Goal: Download file/media

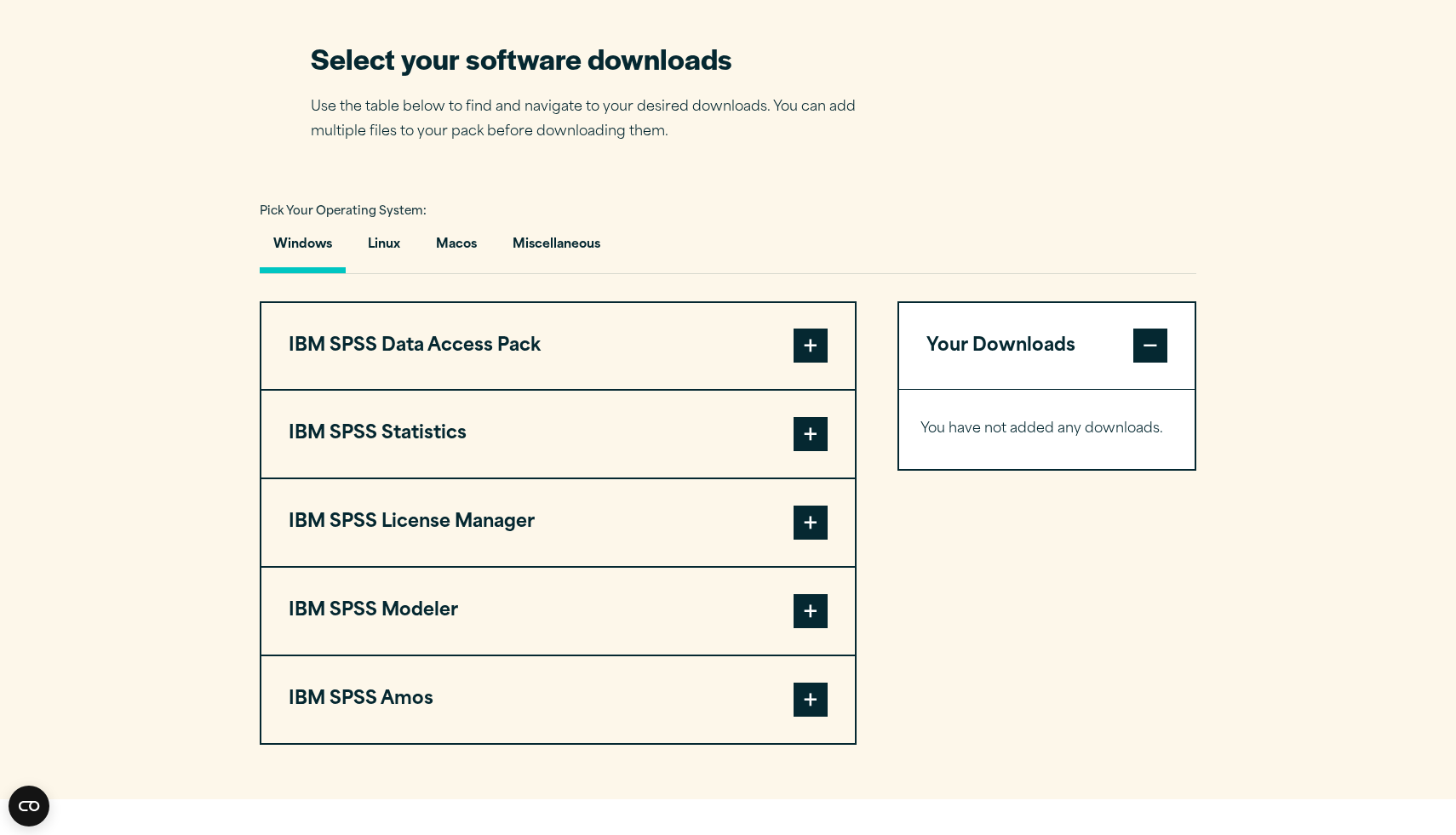
scroll to position [1090, 0]
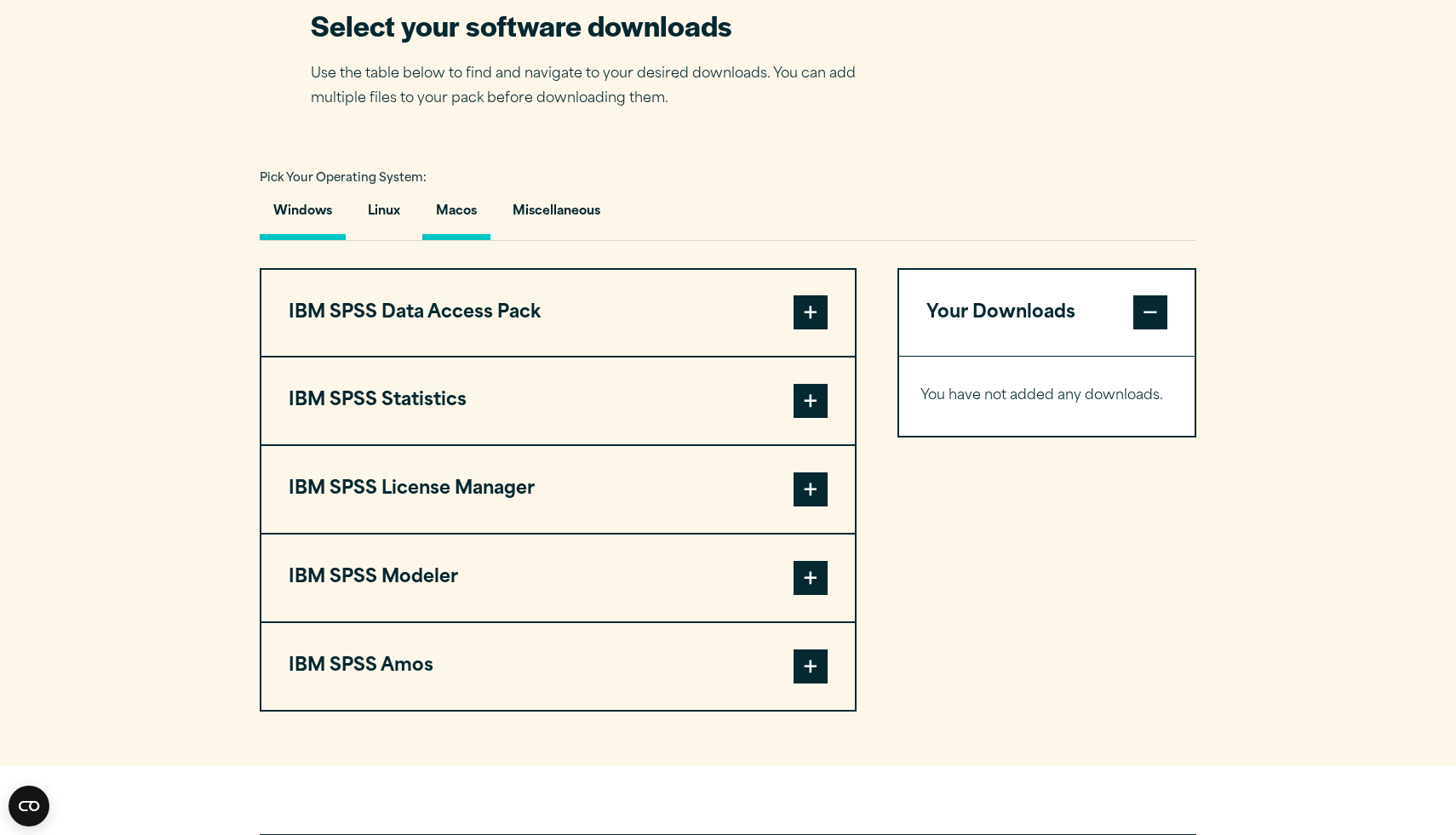
click at [462, 240] on button "Macos" at bounding box center [456, 216] width 69 height 49
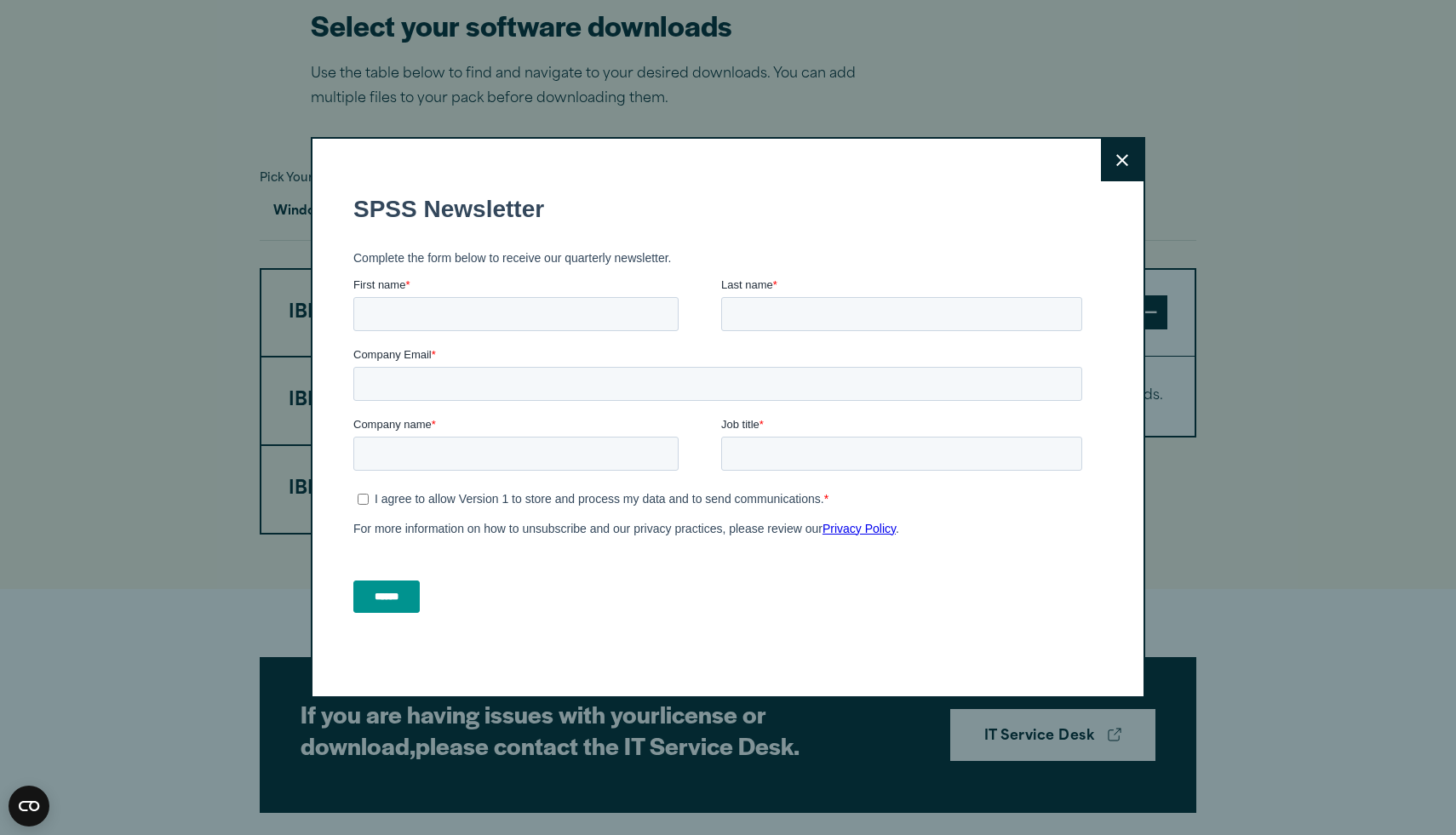
click at [1125, 173] on button "Close" at bounding box center [1122, 160] width 42 height 42
click at [1135, 150] on button "Close" at bounding box center [1122, 160] width 42 height 42
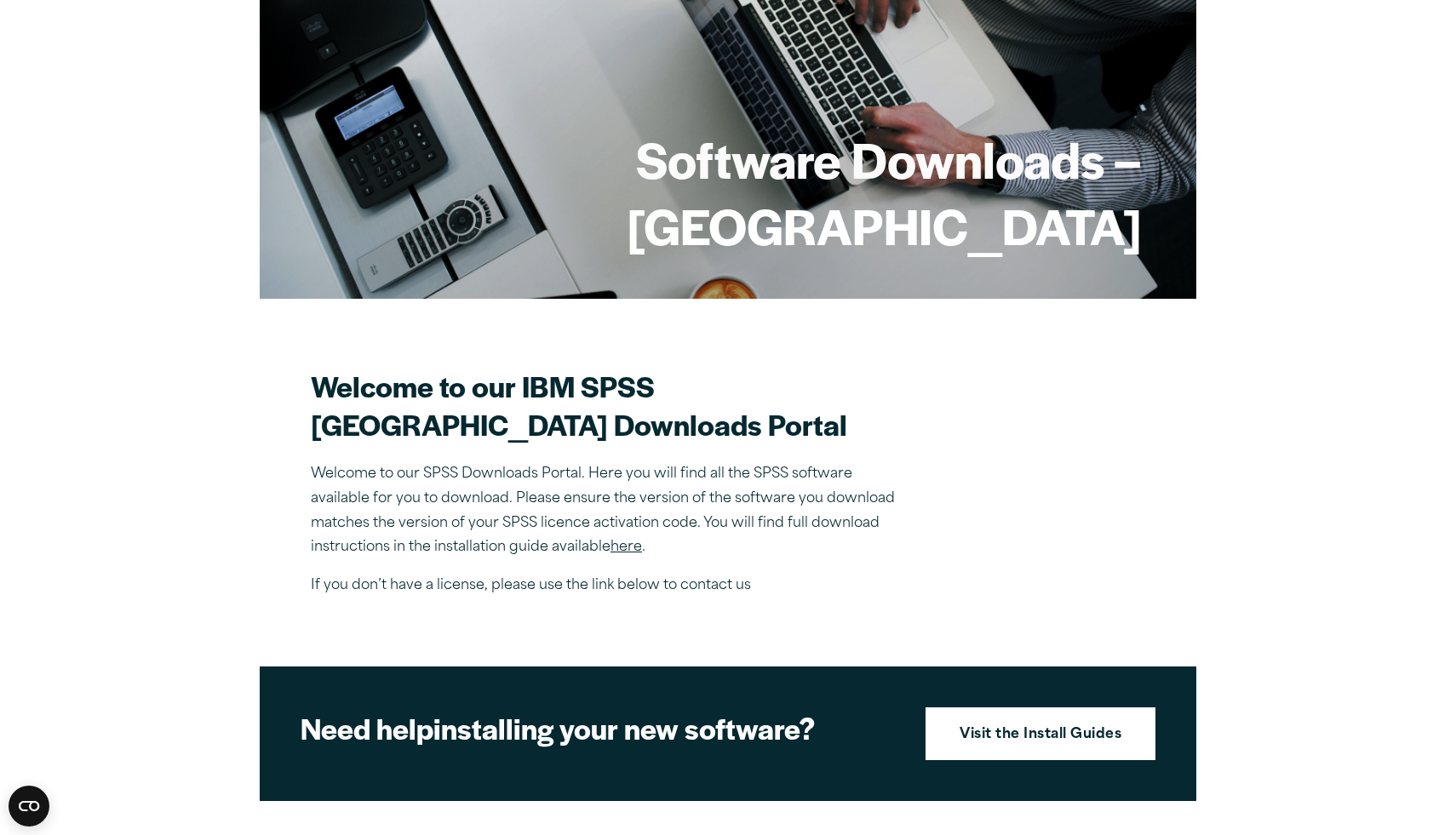
scroll to position [170, 0]
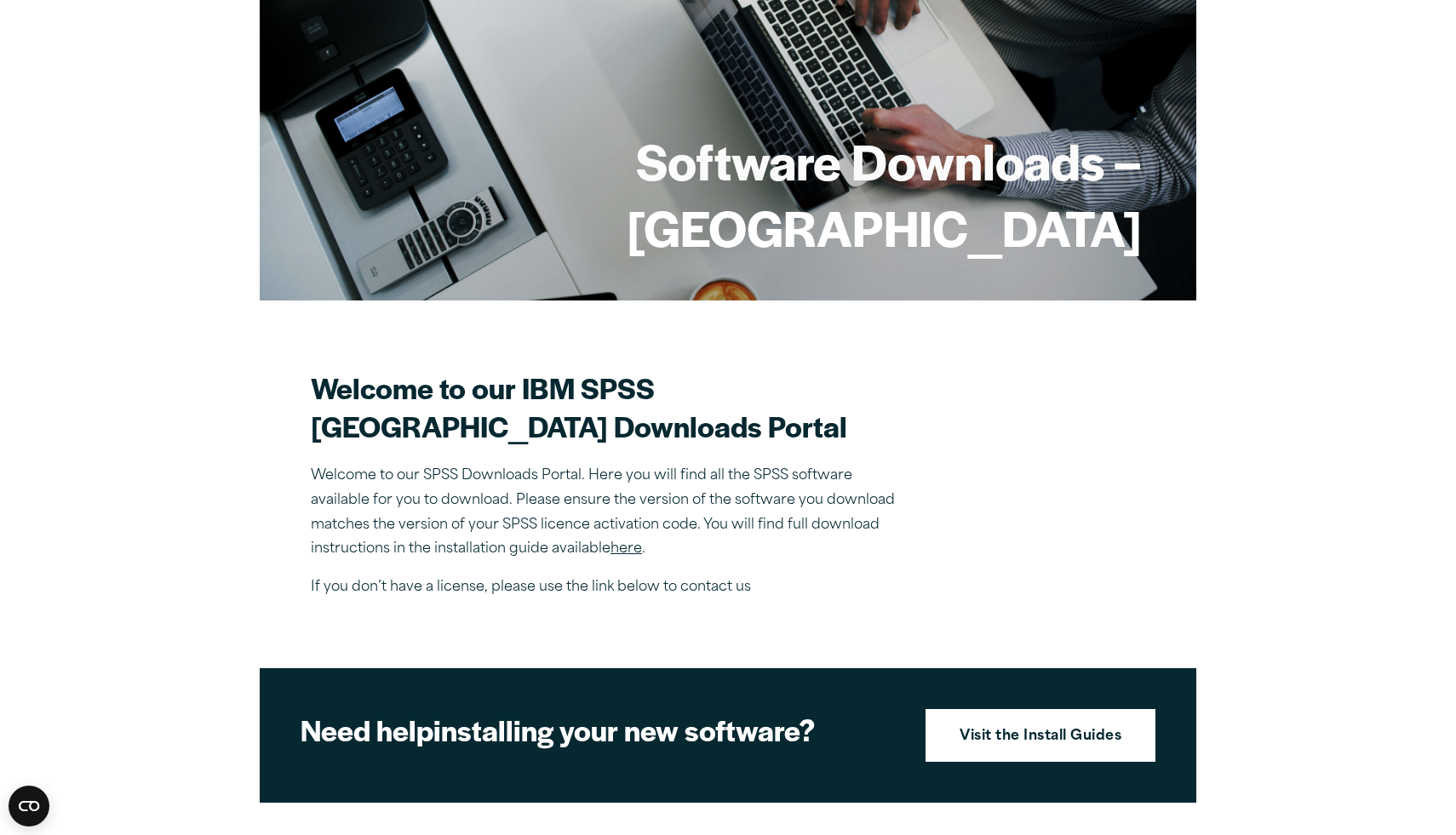
click at [632, 556] on link "here" at bounding box center [627, 549] width 31 height 14
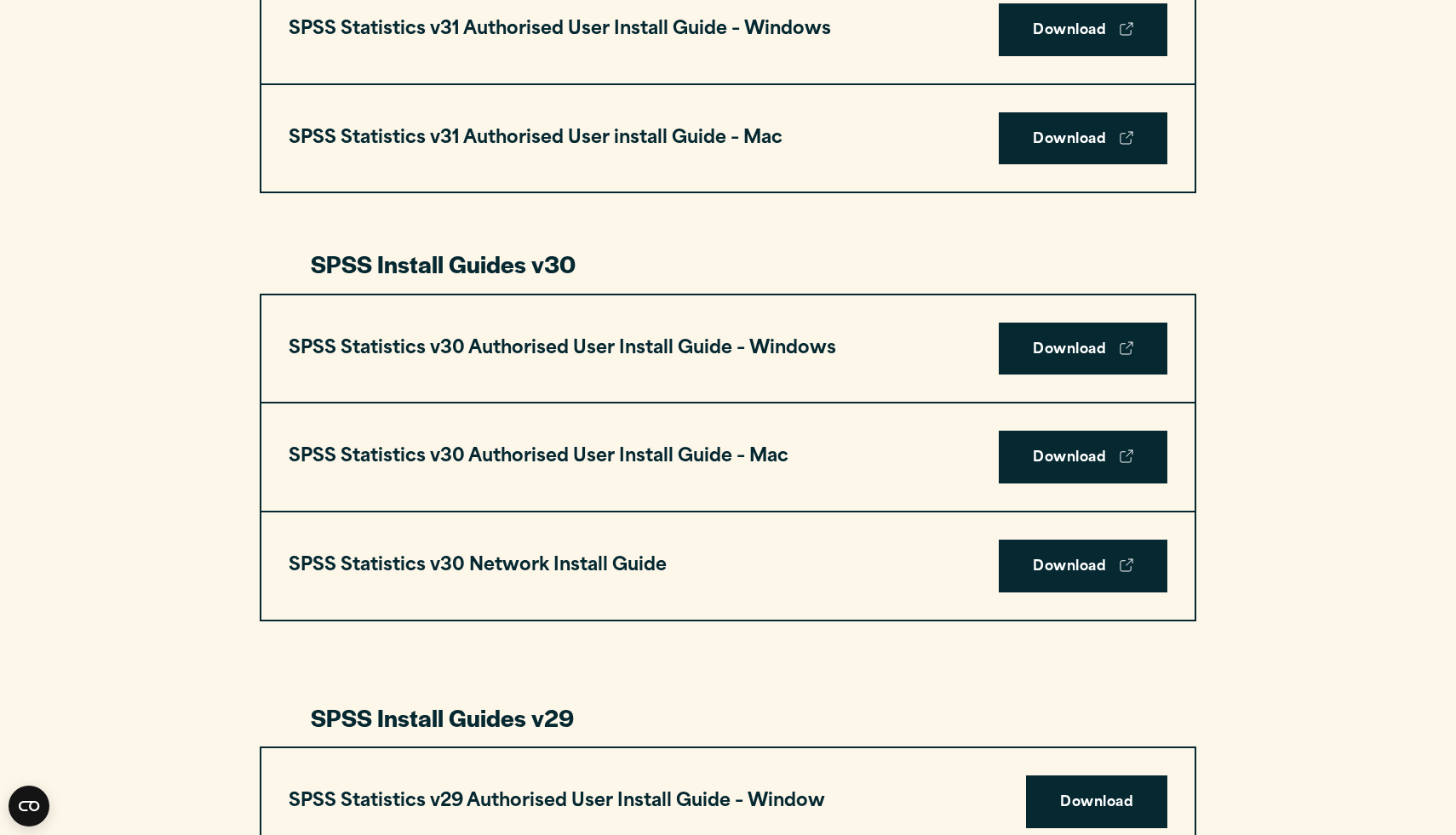
scroll to position [988, 0]
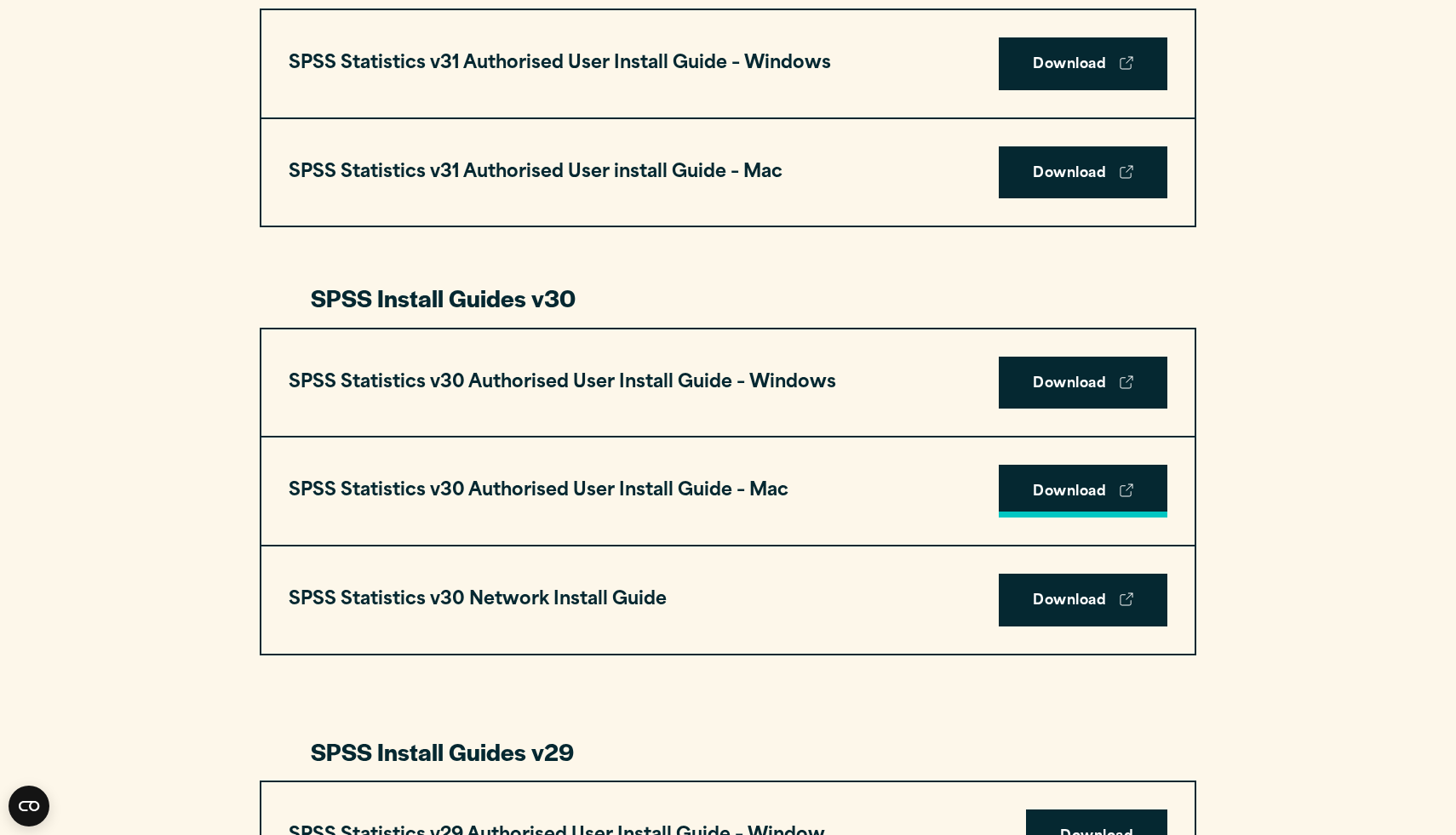
click at [1068, 501] on link "Download" at bounding box center [1083, 491] width 168 height 53
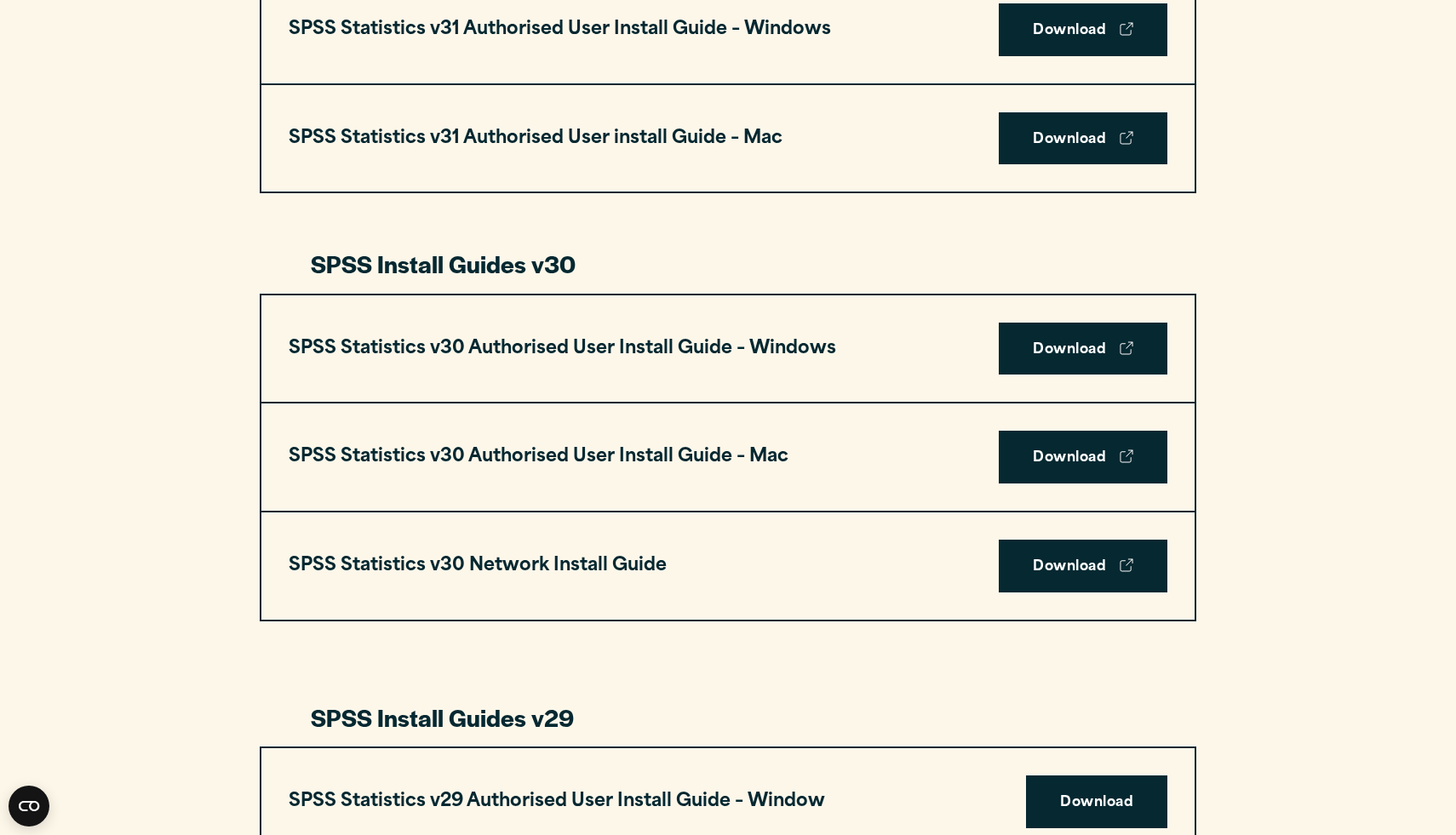
scroll to position [1056, 0]
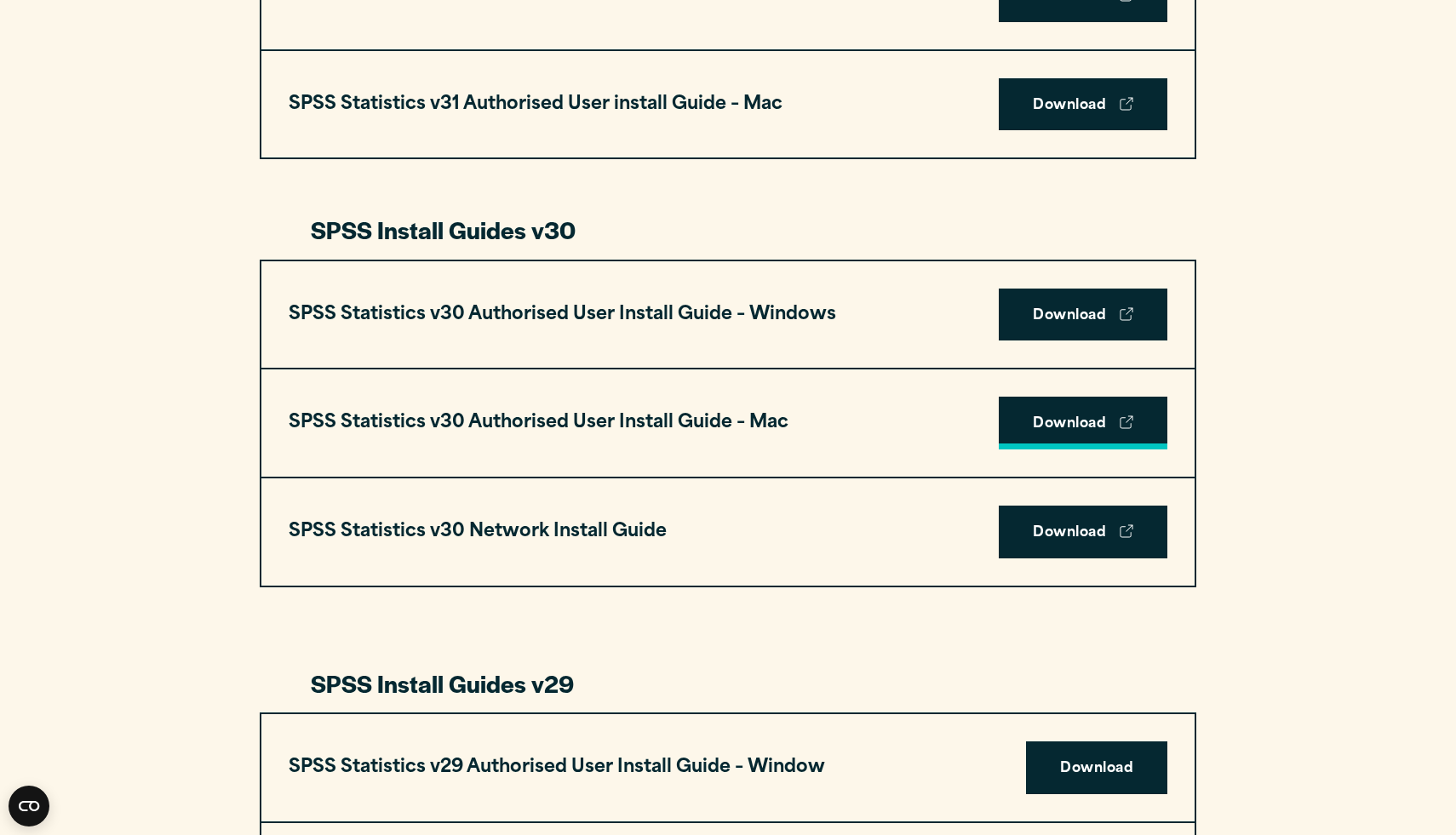
click at [1072, 435] on link "Download" at bounding box center [1083, 423] width 168 height 53
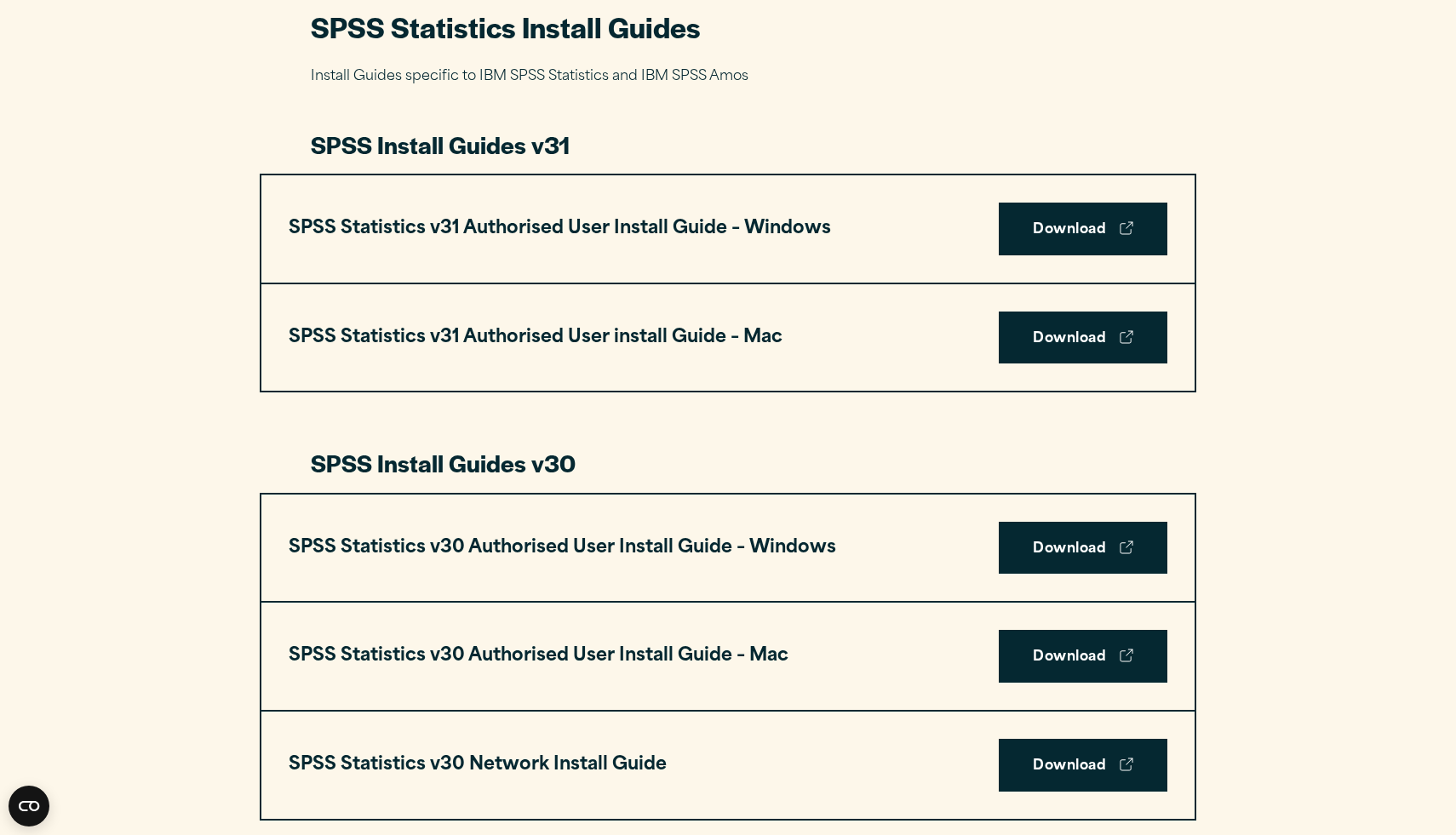
scroll to position [817, 0]
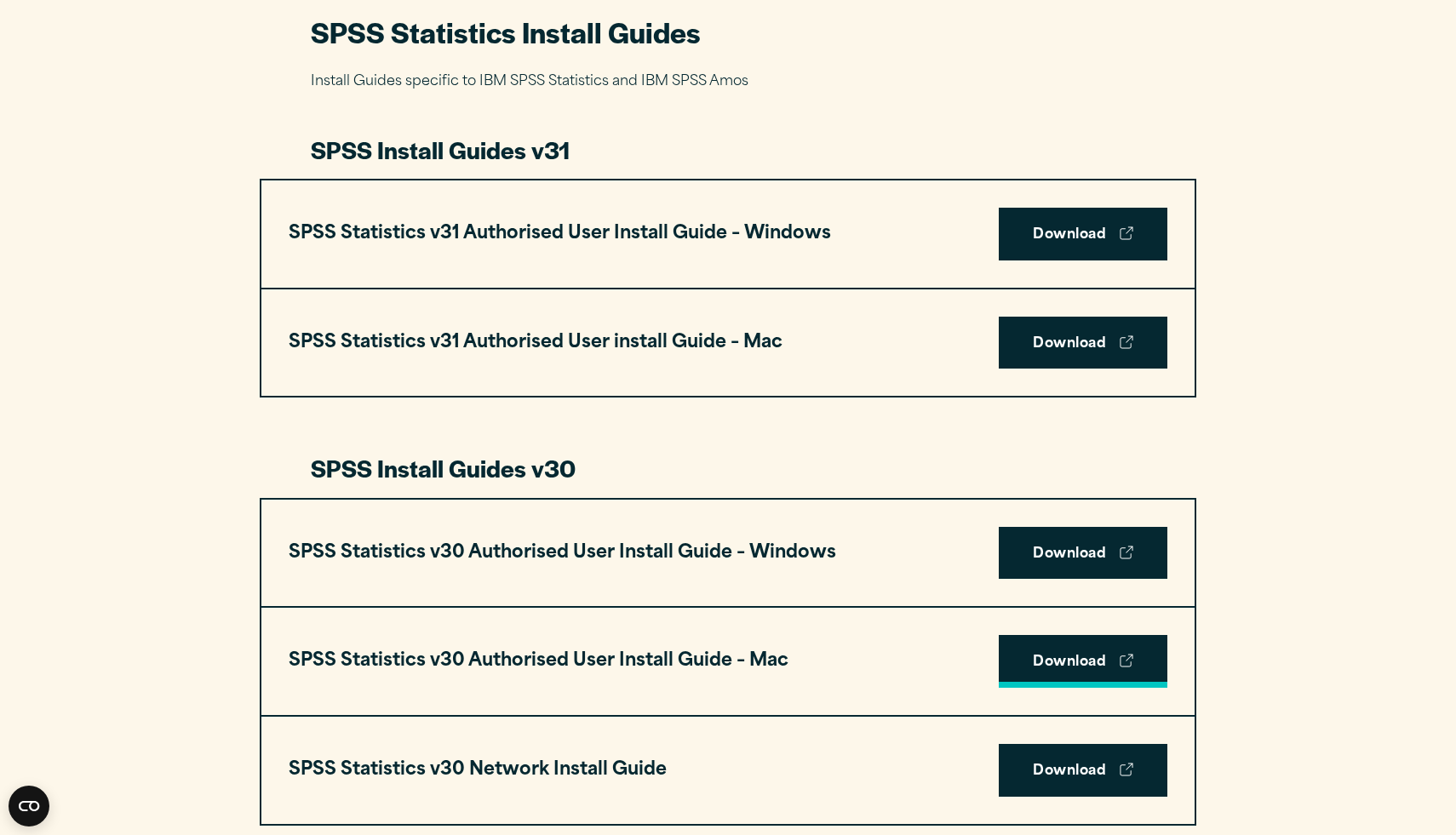
click at [1036, 652] on link "Download" at bounding box center [1083, 662] width 168 height 53
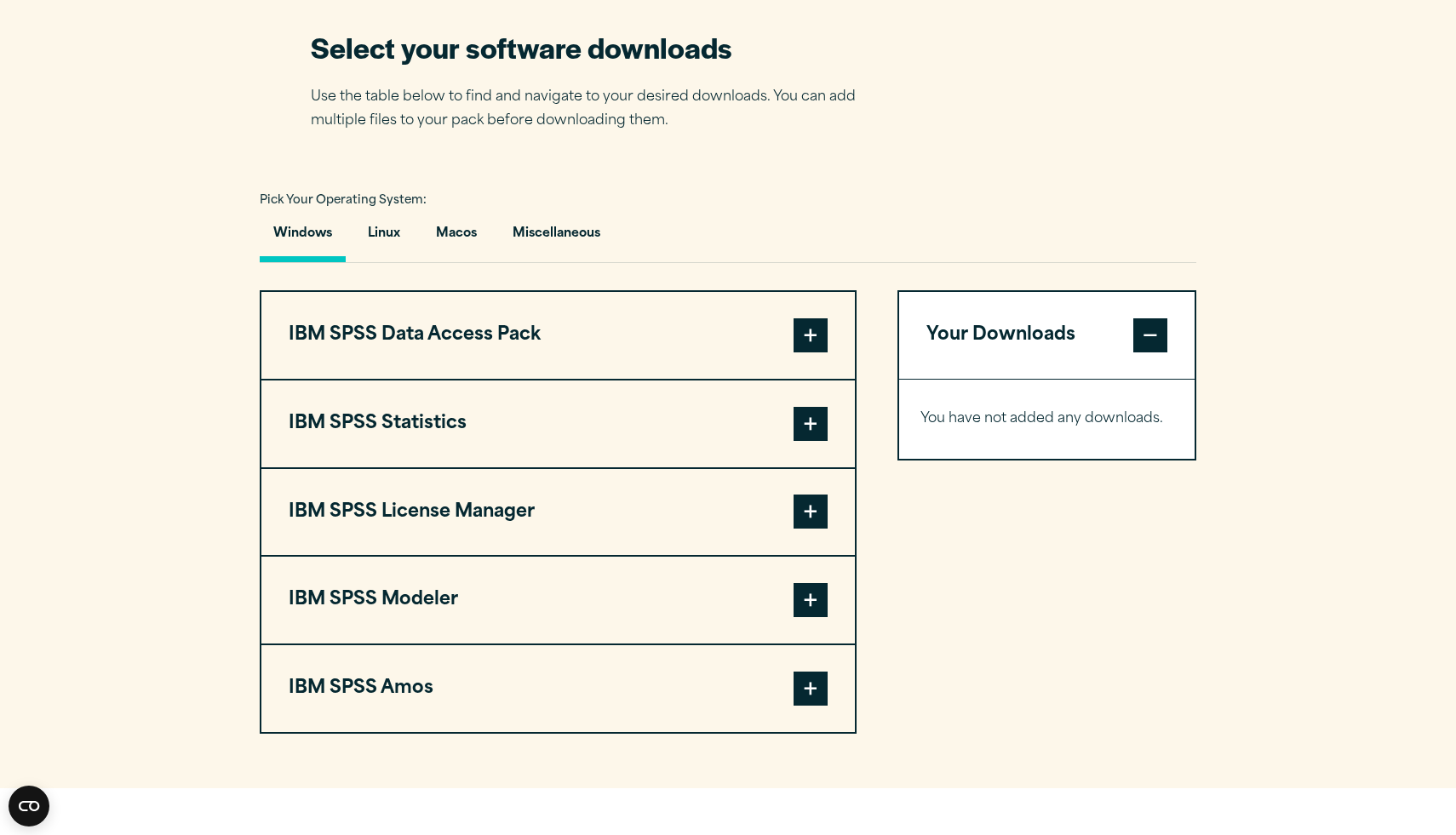
scroll to position [1090, 0]
click at [462, 230] on button "Macos" at bounding box center [456, 237] width 69 height 49
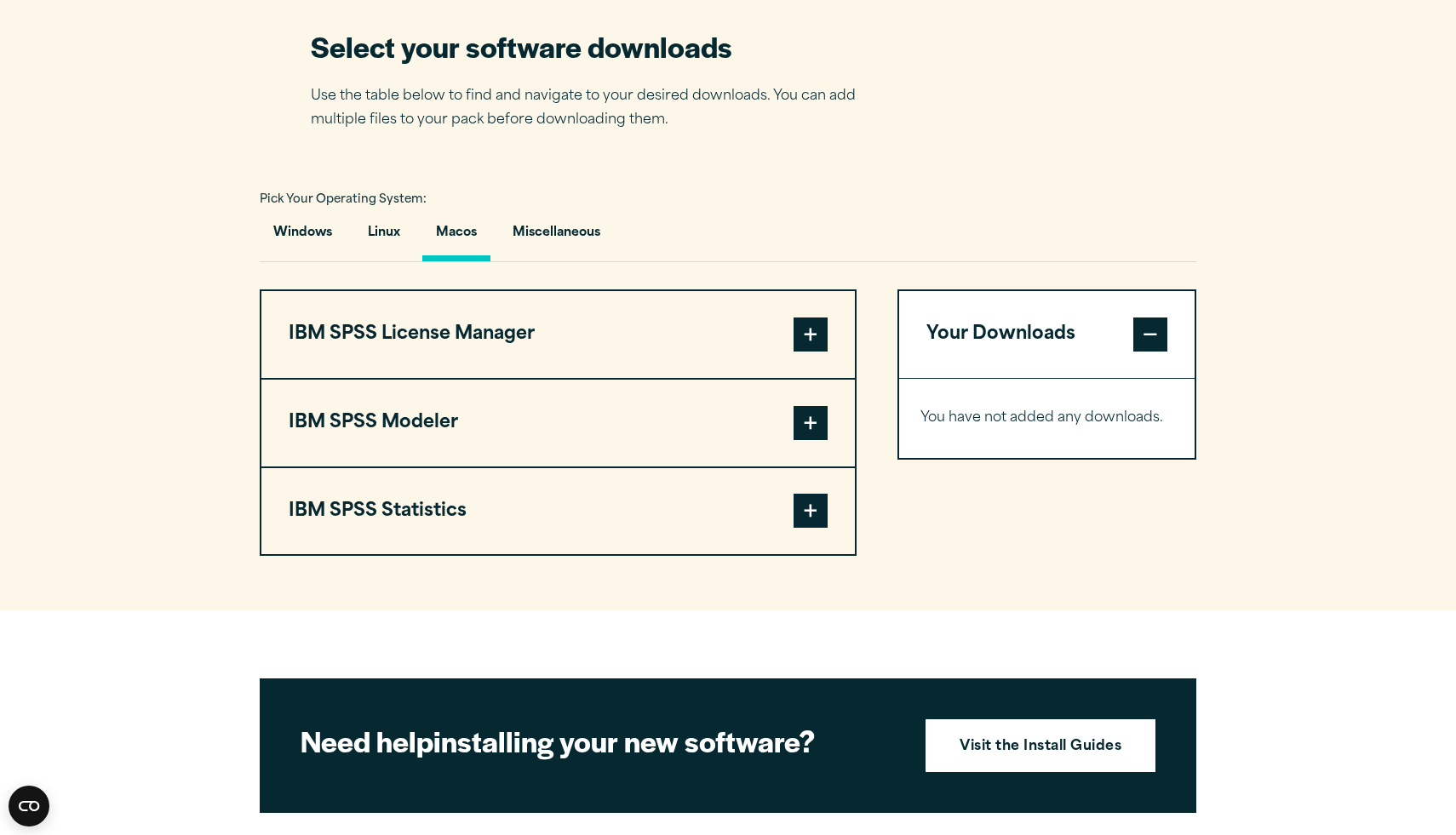
click at [810, 516] on span at bounding box center [811, 510] width 34 height 34
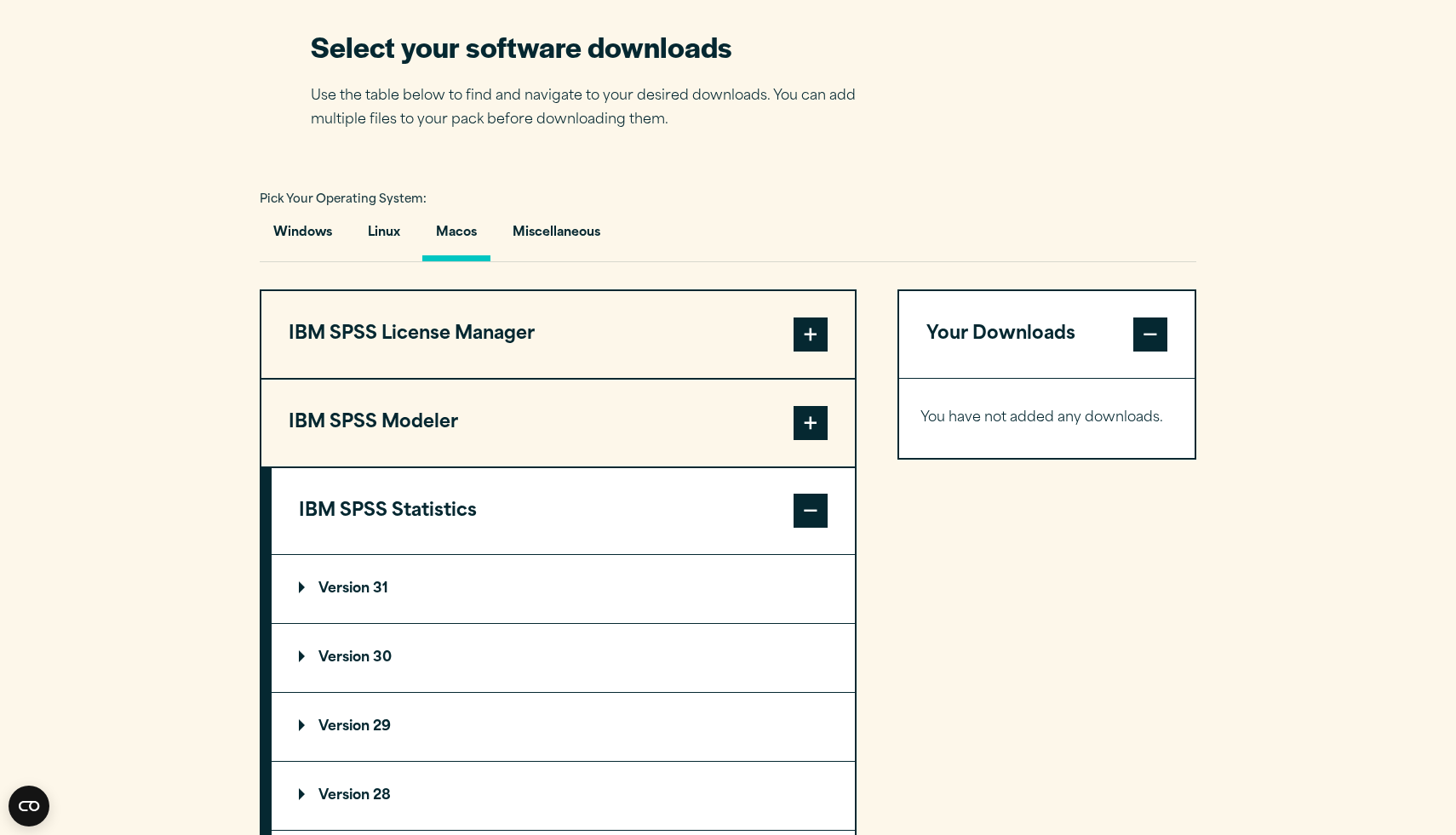
click at [348, 665] on p "Version 30" at bounding box center [345, 658] width 93 height 14
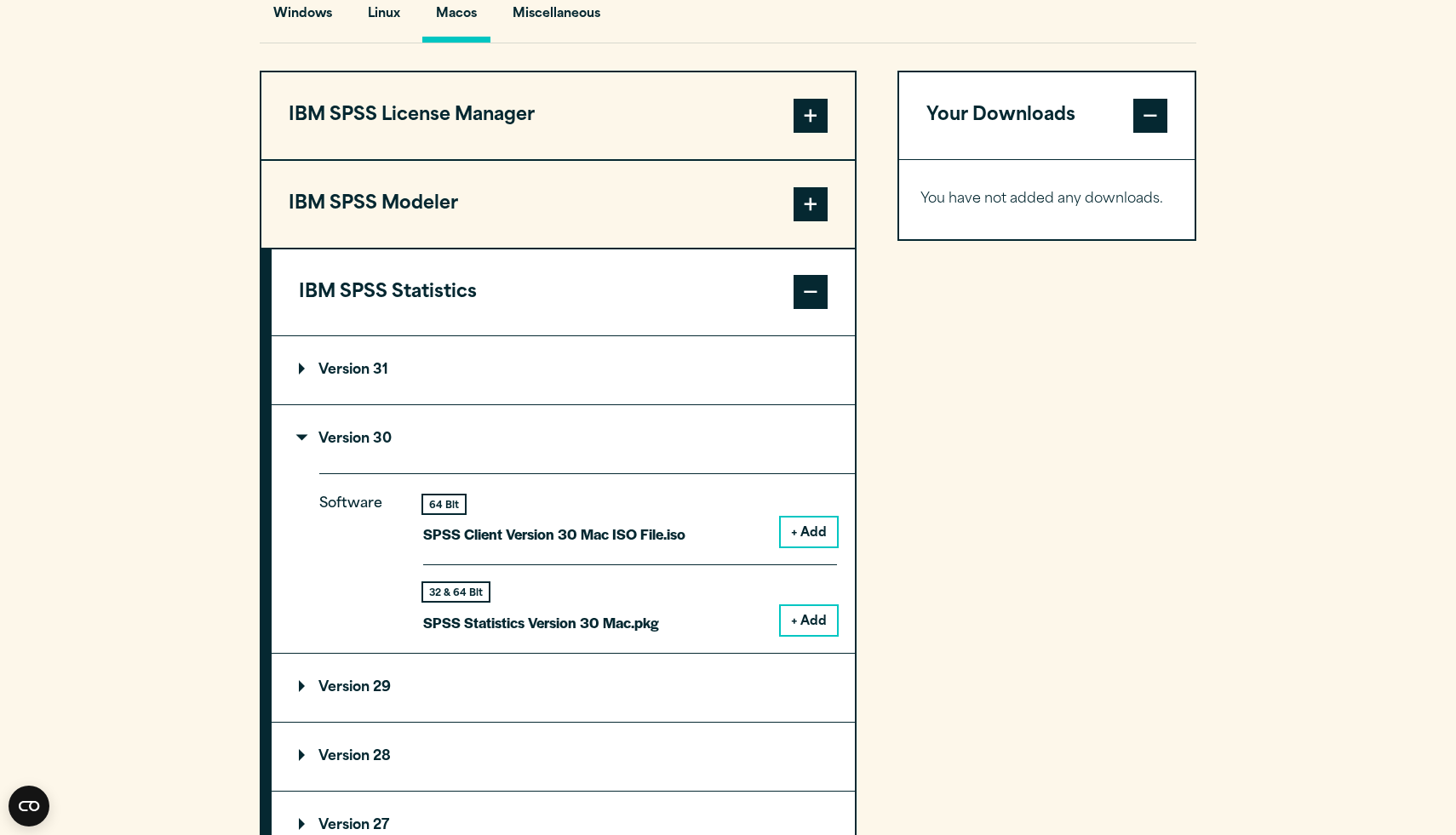
scroll to position [1328, 0]
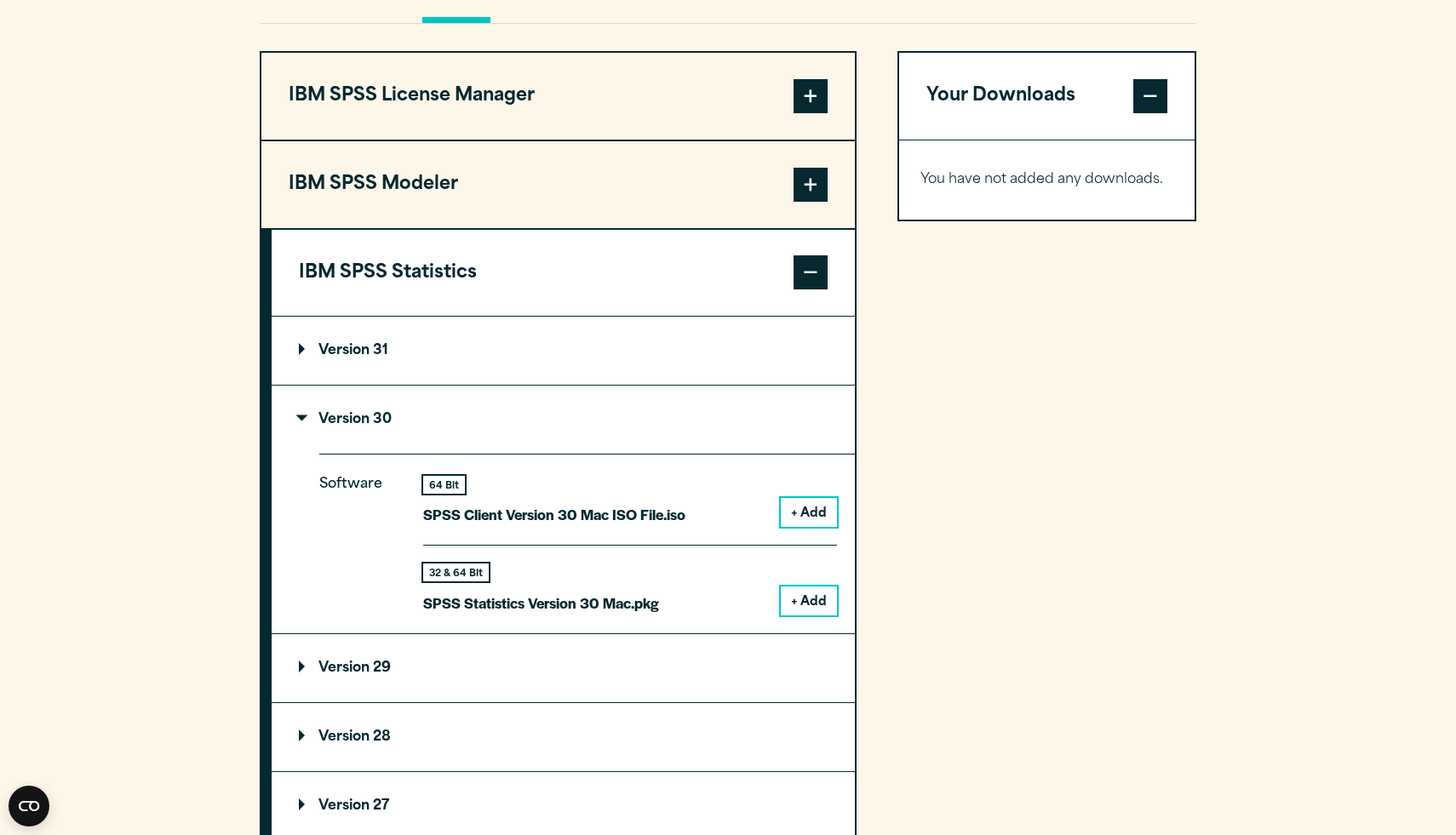
click at [820, 598] on button "+ Add" at bounding box center [809, 601] width 56 height 29
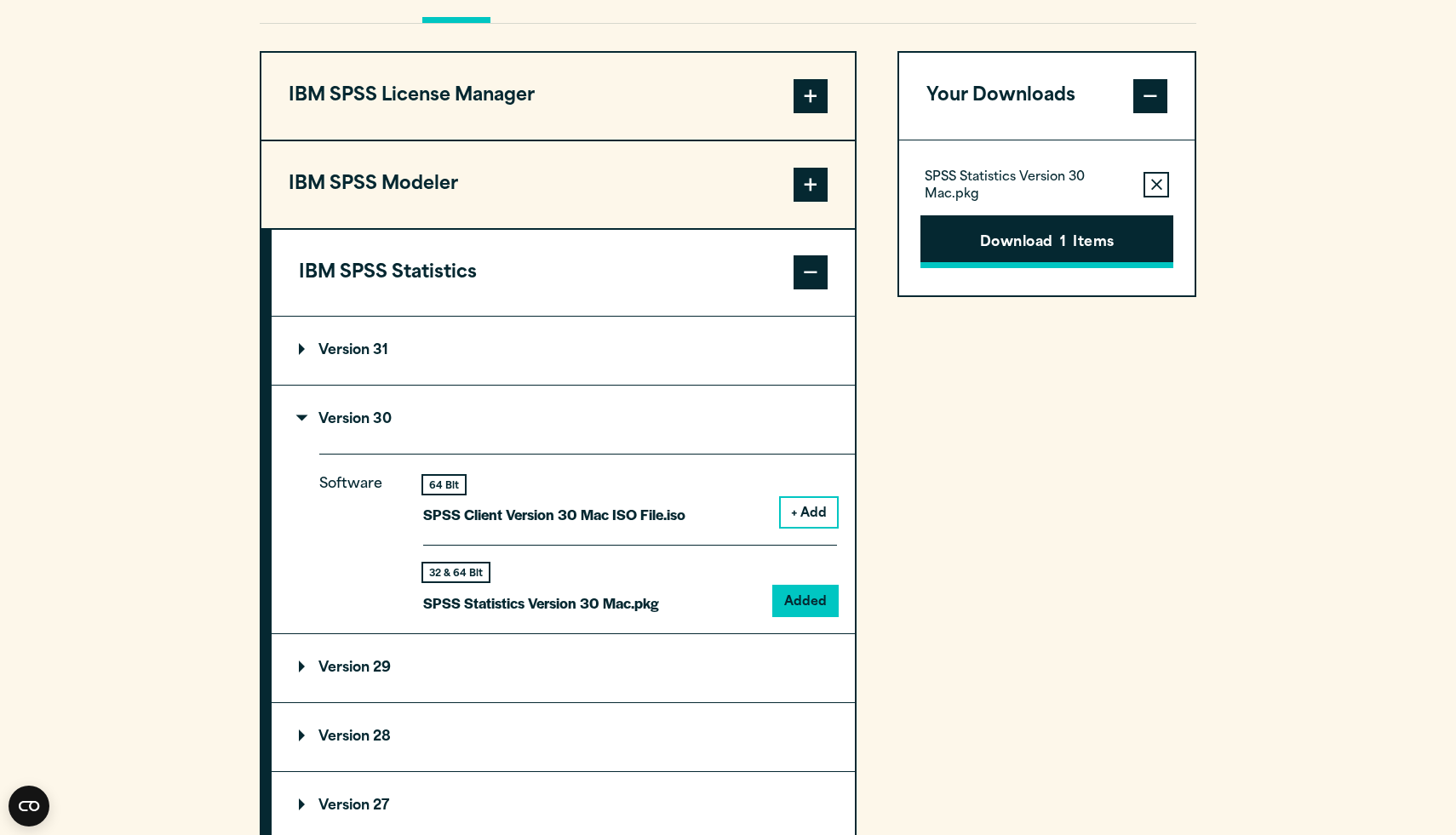
click at [1060, 255] on span "1" at bounding box center [1063, 243] width 6 height 23
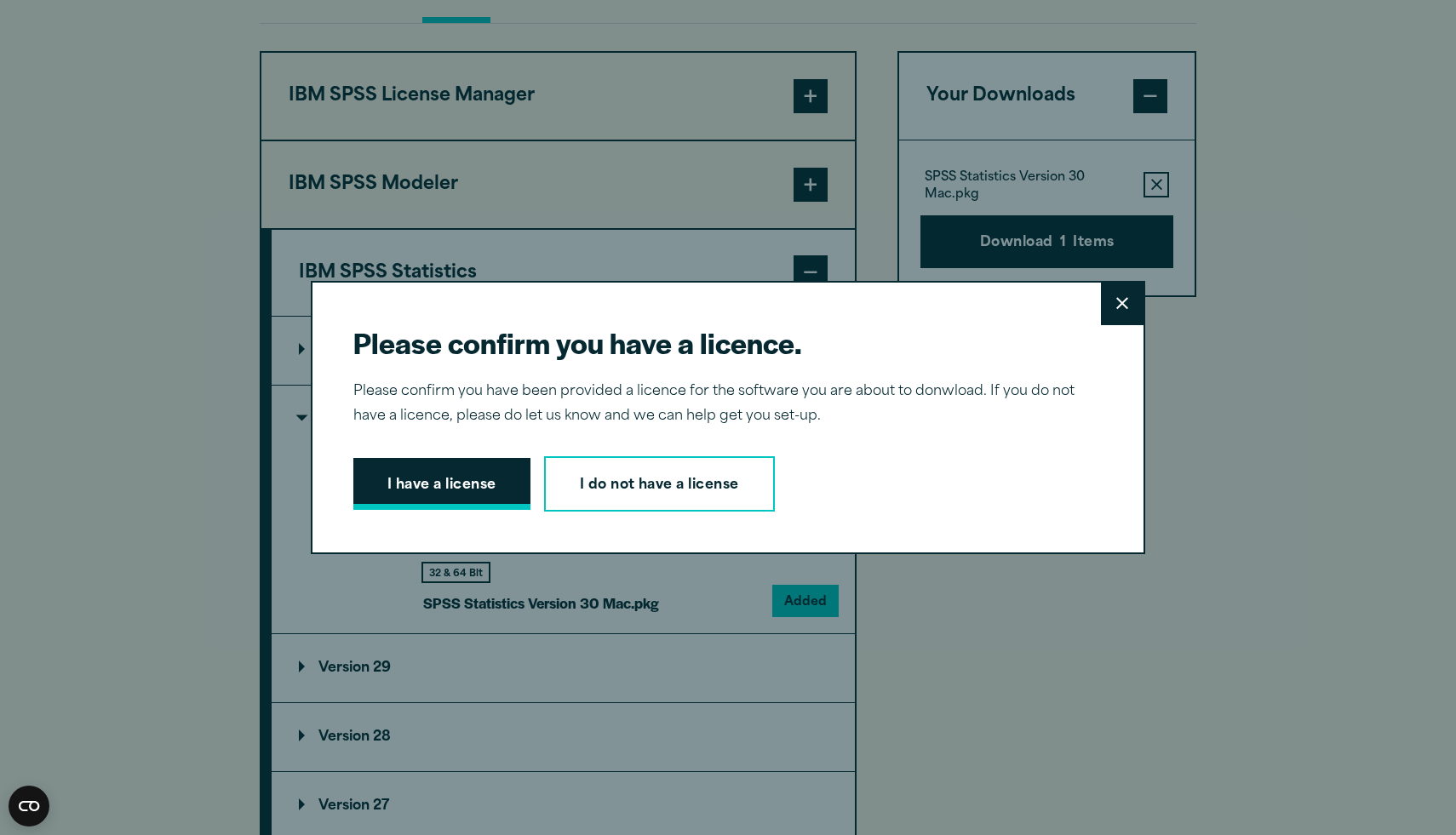
click at [484, 486] on button "I have a license" at bounding box center [442, 485] width 177 height 53
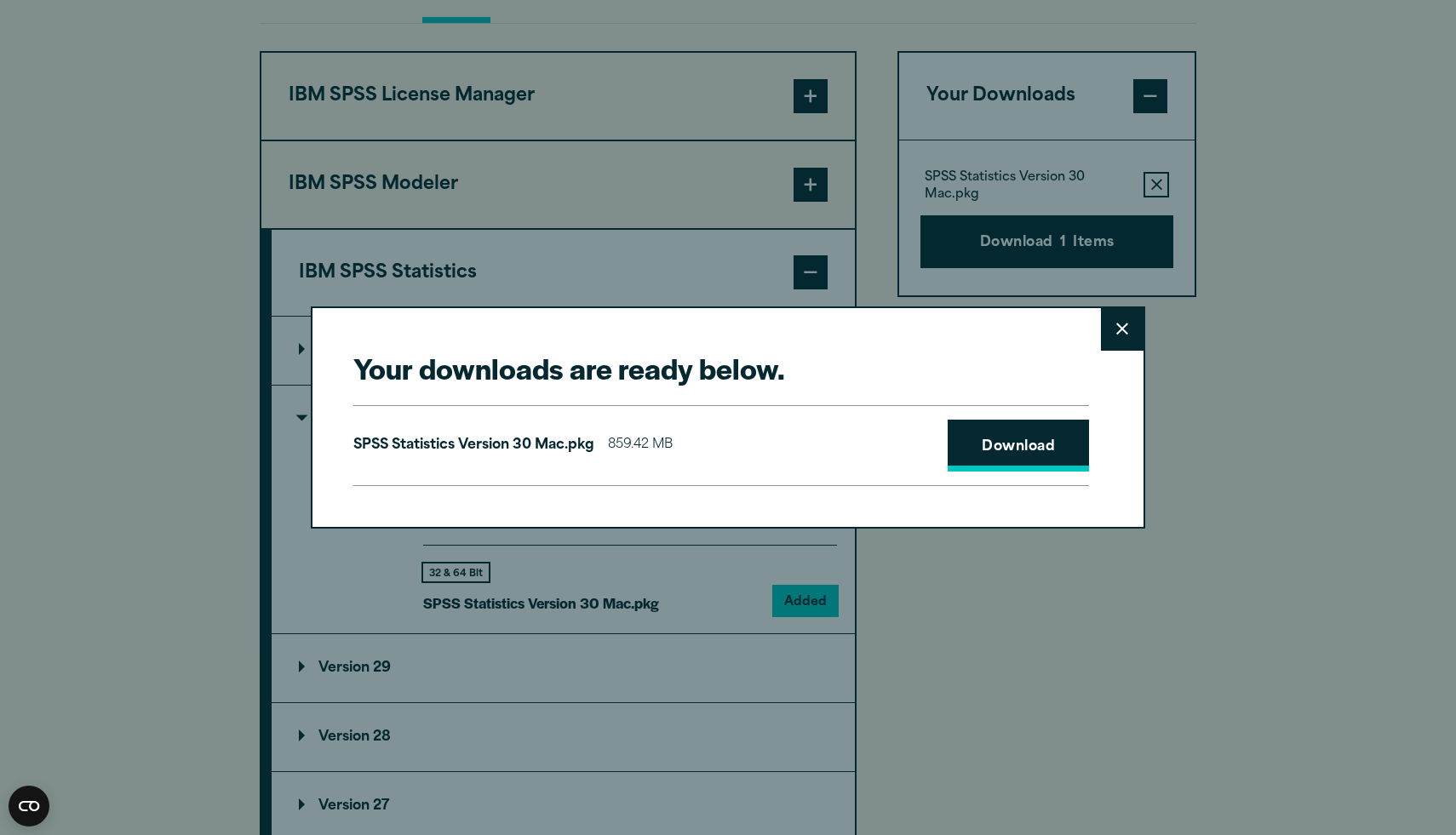
click at [1041, 432] on link "Download" at bounding box center [1018, 446] width 141 height 53
